Goal: Information Seeking & Learning: Learn about a topic

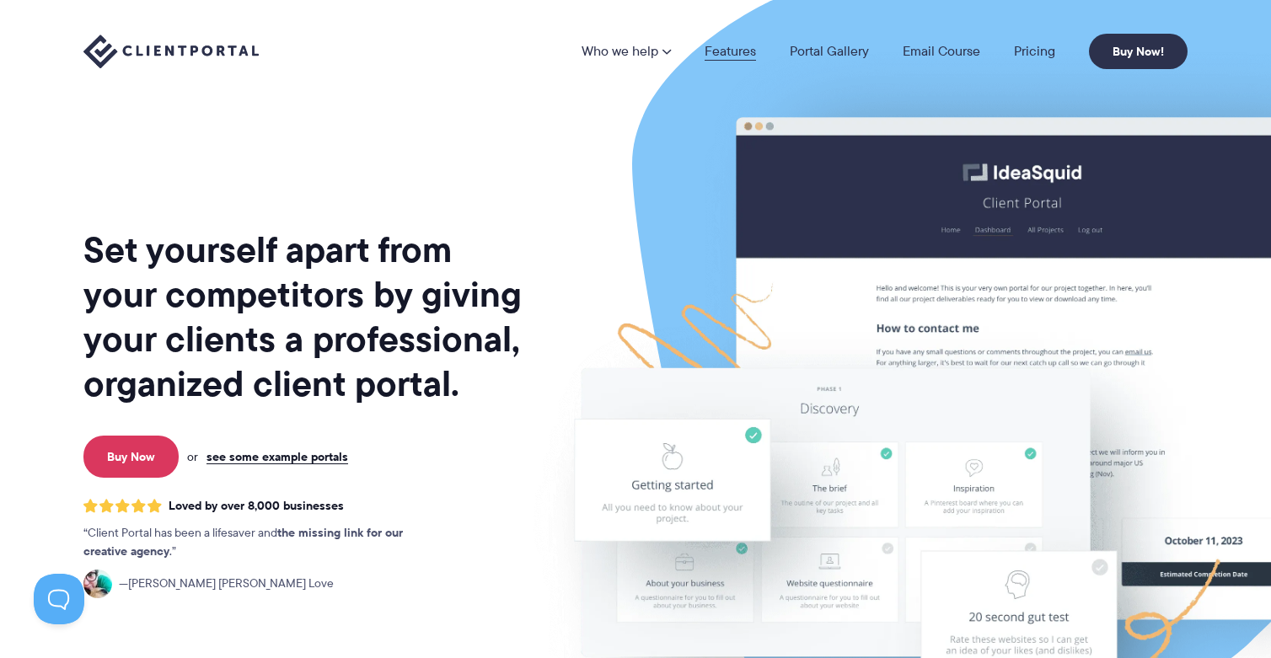
click at [743, 50] on link "Features" at bounding box center [730, 51] width 51 height 13
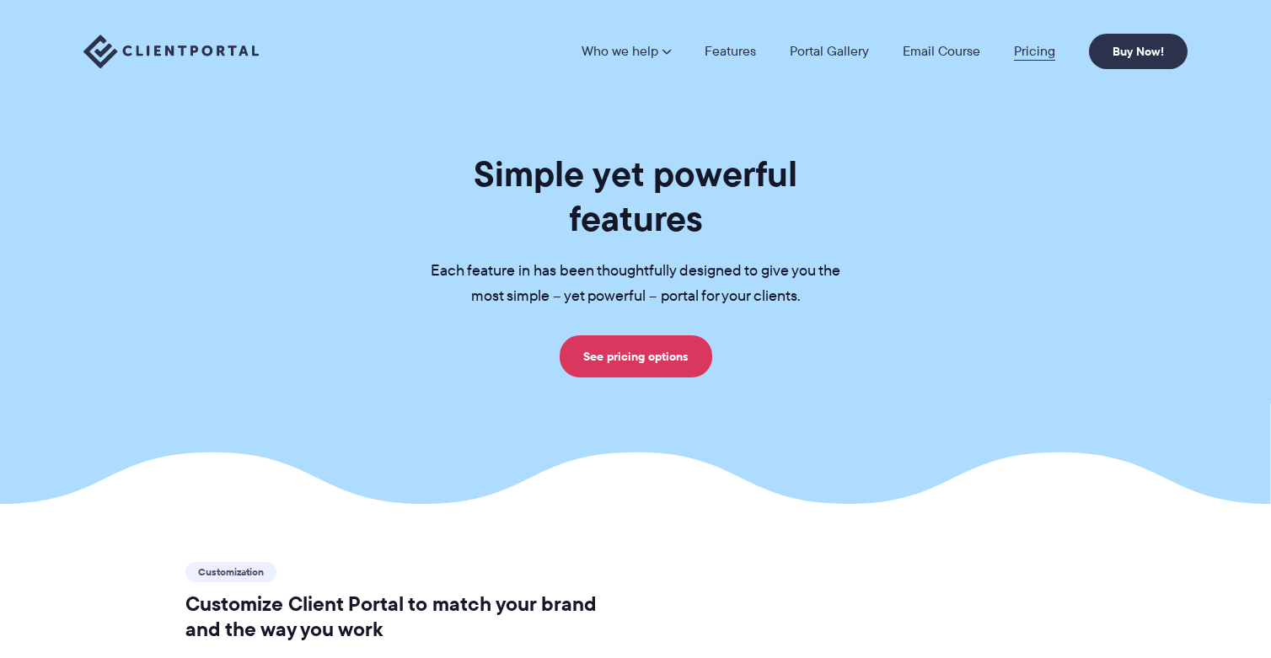
click at [1028, 51] on link "Pricing" at bounding box center [1034, 51] width 41 height 13
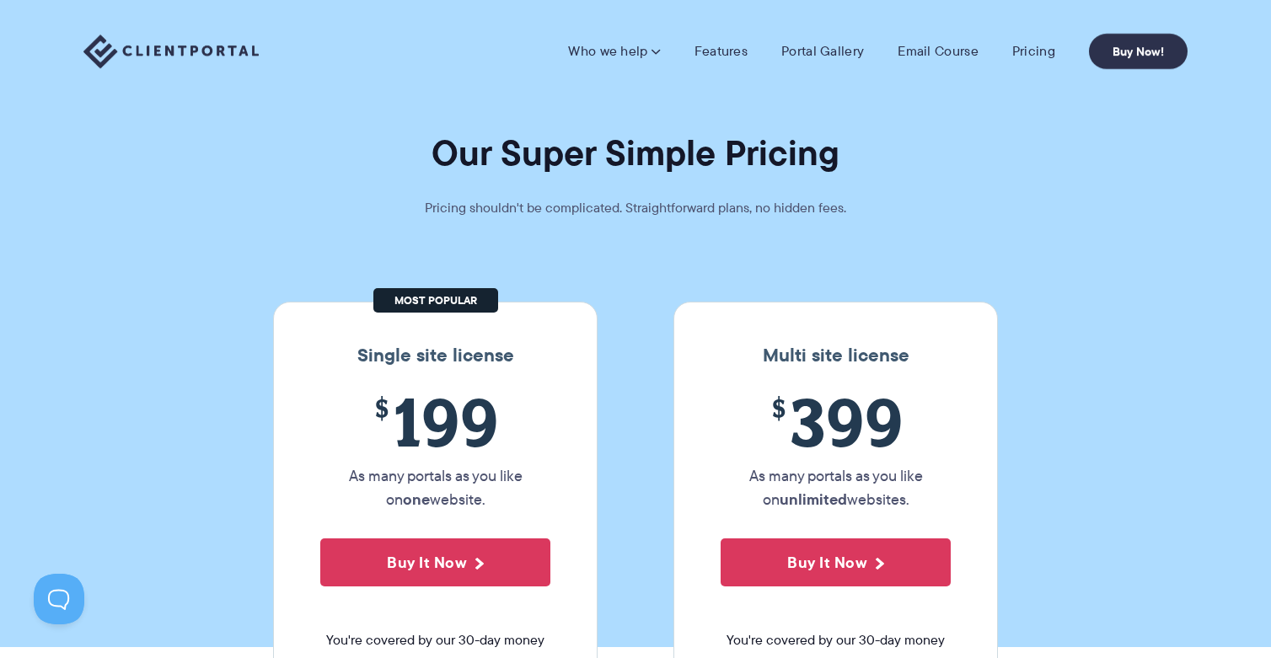
click at [749, 54] on li "Features" at bounding box center [721, 51] width 87 height 17
click at [738, 54] on link "Features" at bounding box center [721, 51] width 53 height 17
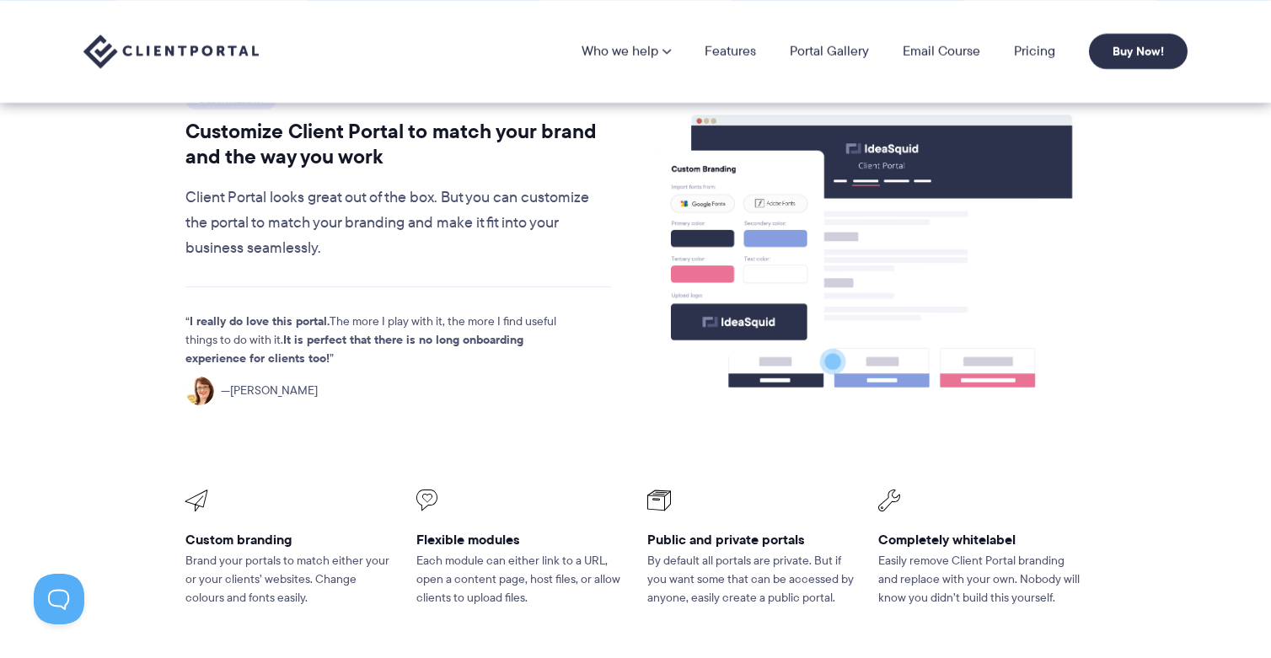
scroll to position [173, 0]
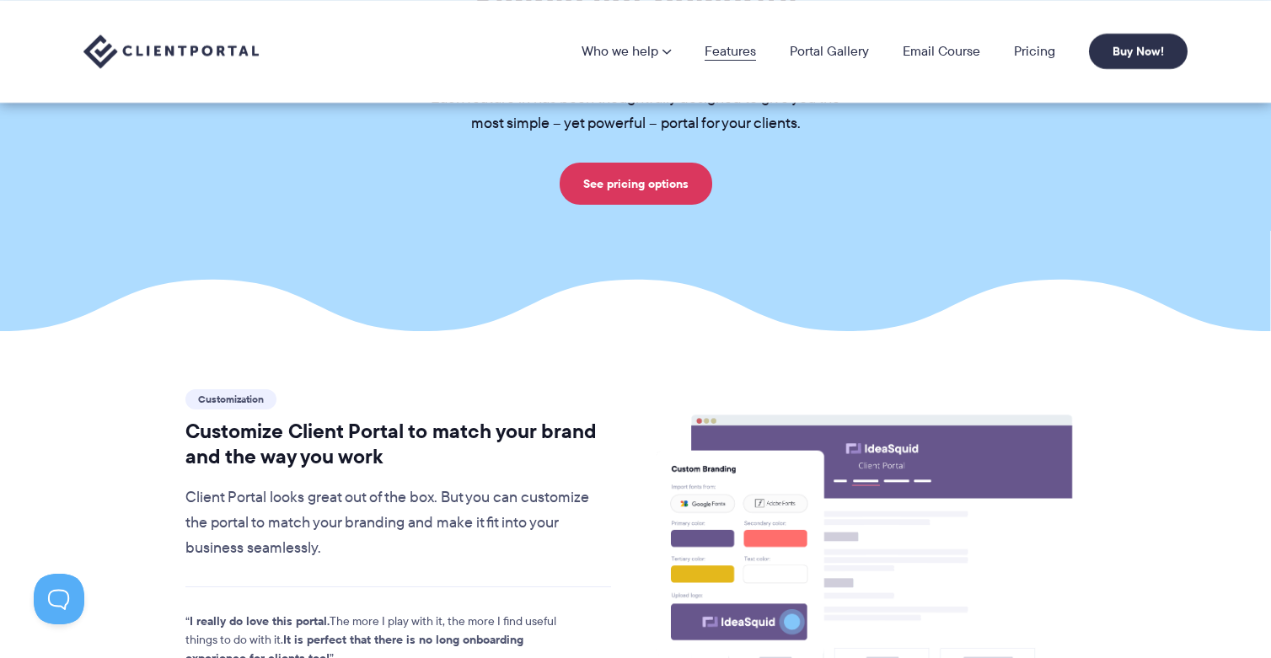
click at [728, 58] on link "Features" at bounding box center [730, 51] width 51 height 13
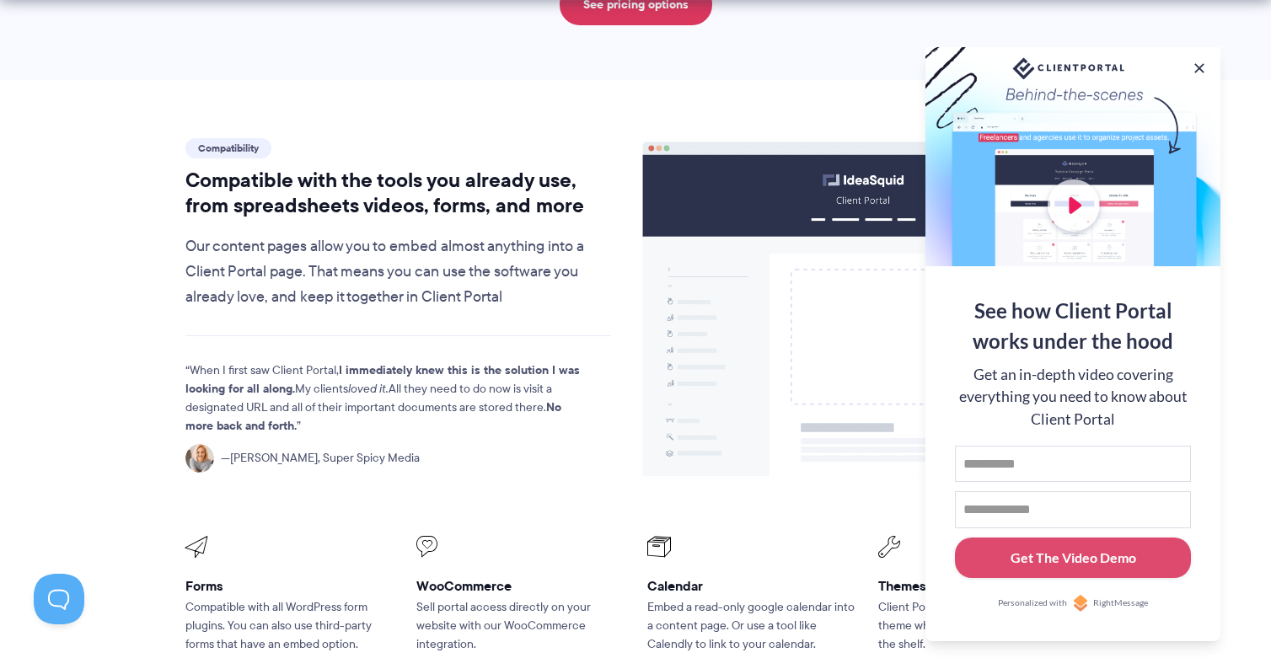
scroll to position [1983, 0]
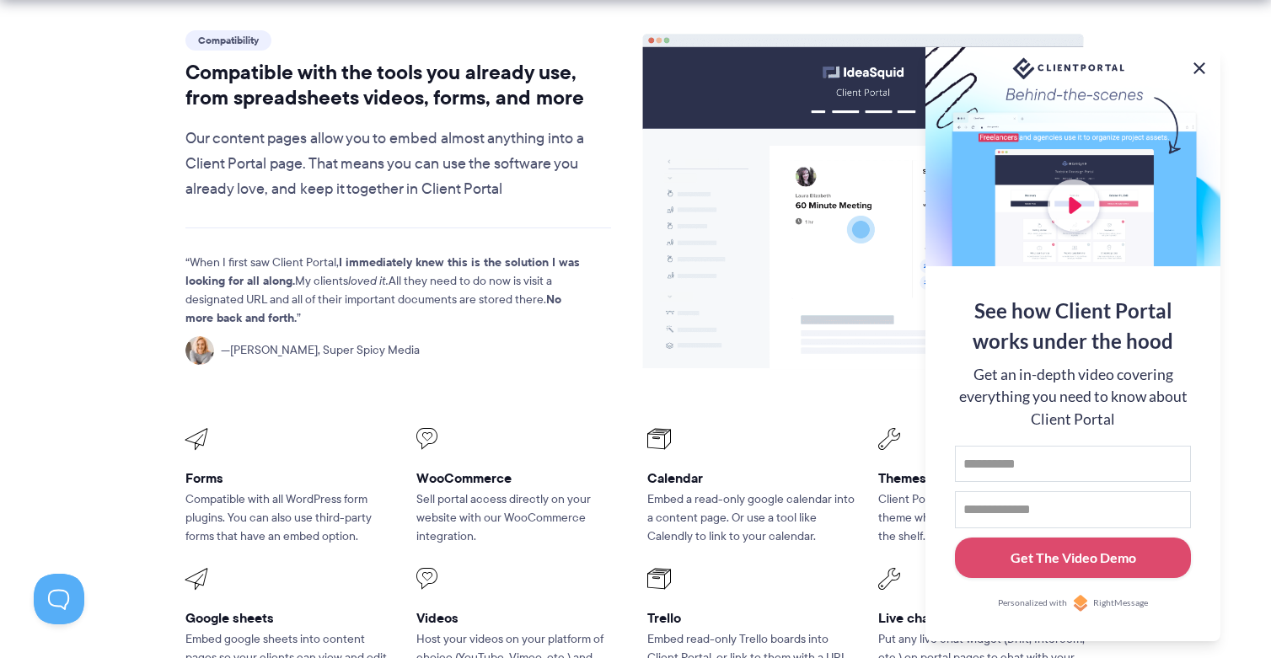
click at [1196, 65] on button at bounding box center [1200, 68] width 20 height 20
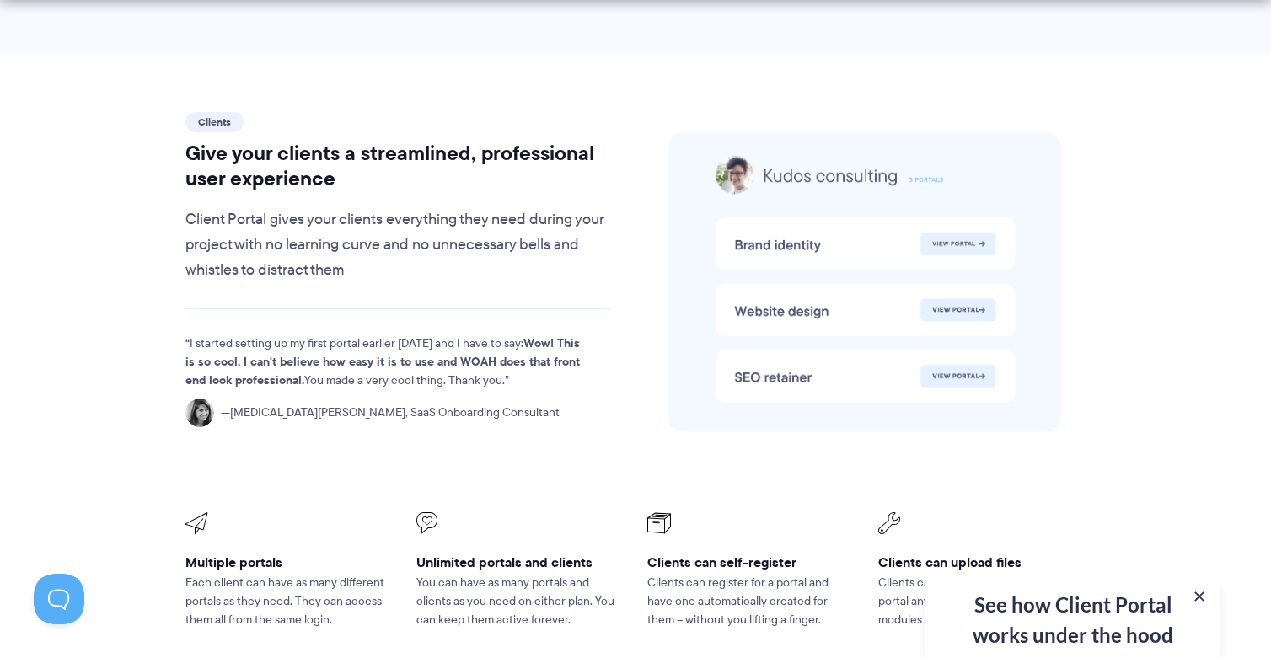
scroll to position [4155, 0]
